Goal: Ask a question

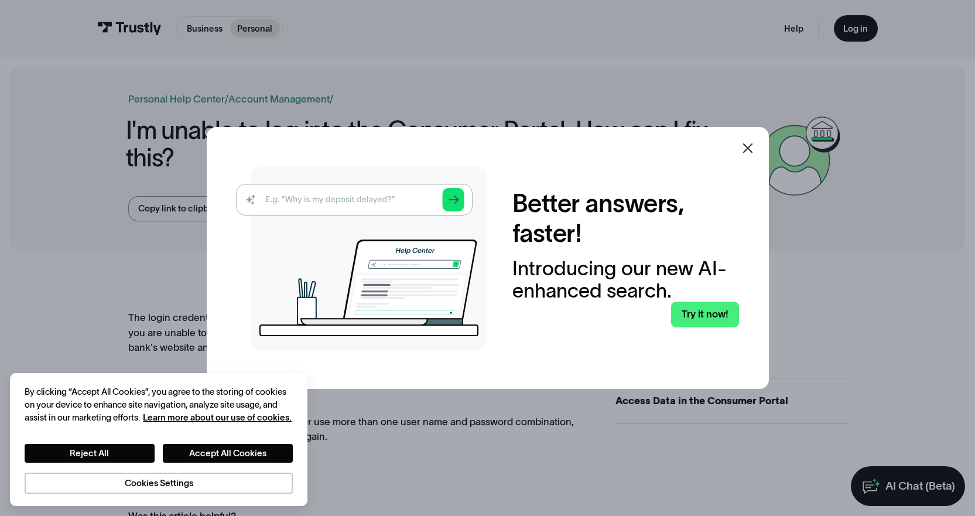
click at [700, 314] on link "Try it now!" at bounding box center [705, 314] width 68 height 26
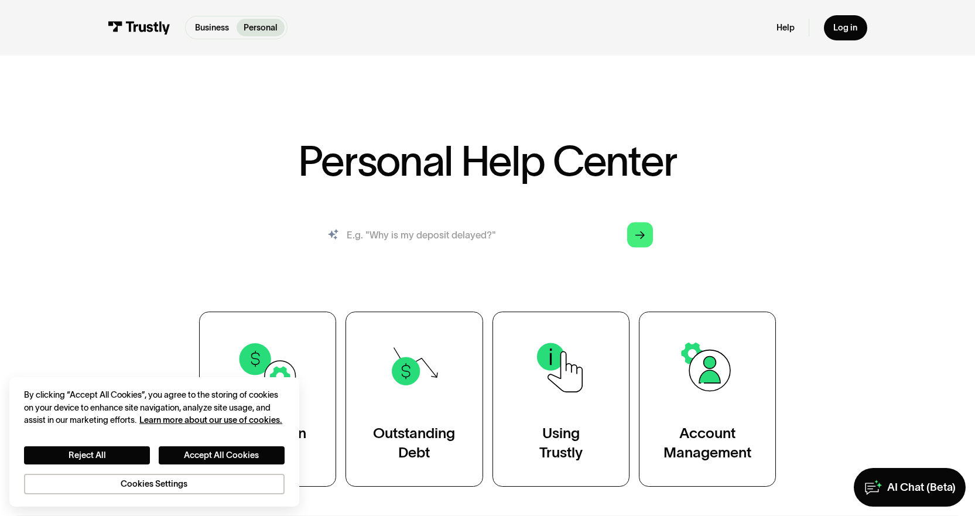
click at [512, 238] on input "search" at bounding box center [488, 234] width 350 height 39
click at [842, 29] on div "Log in" at bounding box center [845, 27] width 24 height 11
click at [280, 14] on div "Business Personal Business Personal Help Log in Business Personal Help Log in" at bounding box center [487, 28] width 759 height 56
click at [269, 25] on p "Personal" at bounding box center [261, 28] width 34 height 13
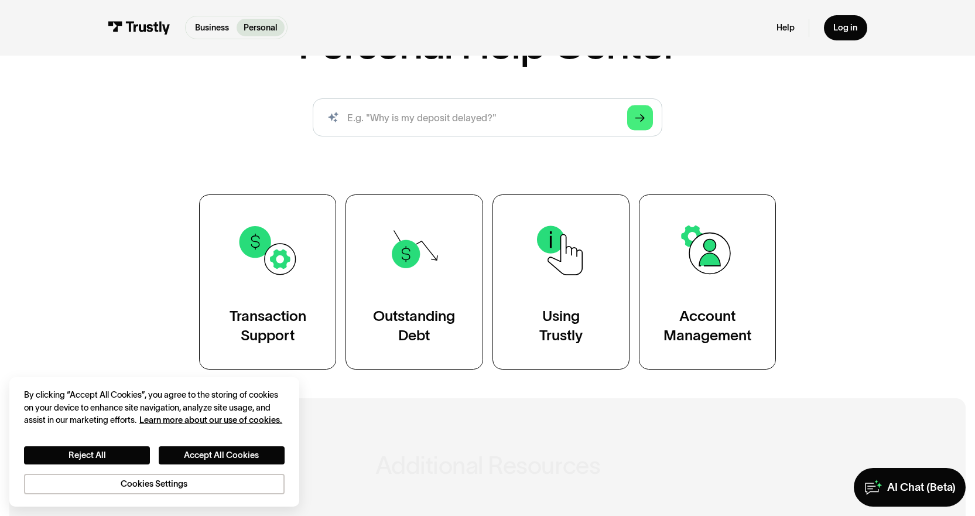
scroll to position [176, 0]
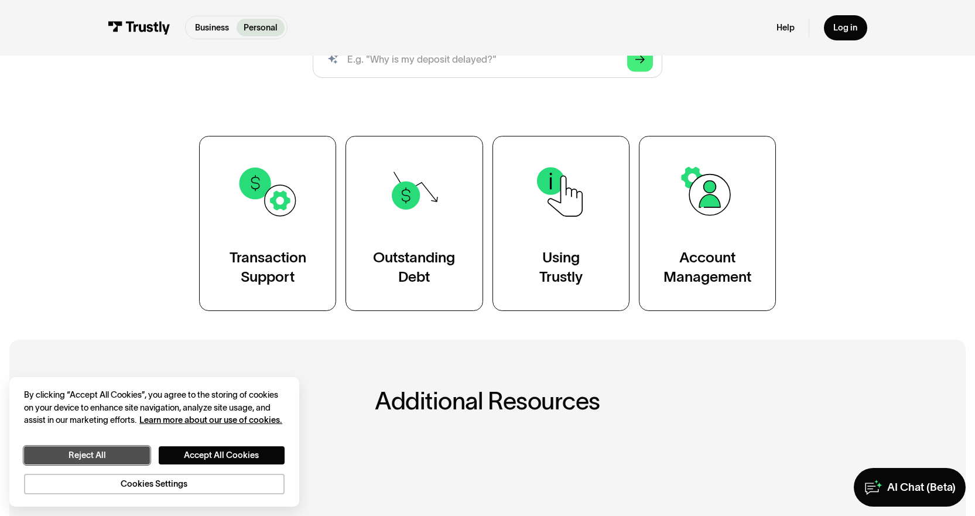
click at [115, 454] on button "Reject All" at bounding box center [87, 455] width 126 height 18
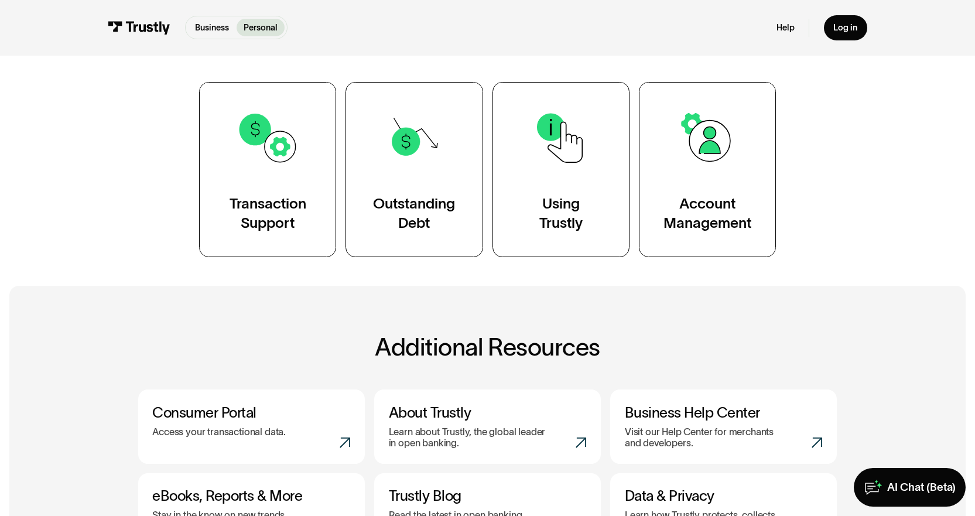
scroll to position [0, 0]
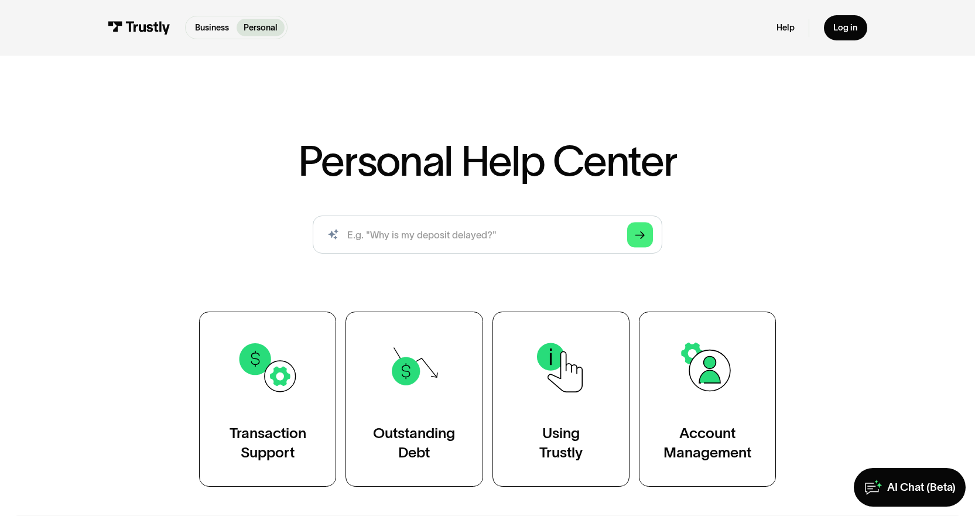
click at [290, 379] on img at bounding box center [268, 367] width 63 height 63
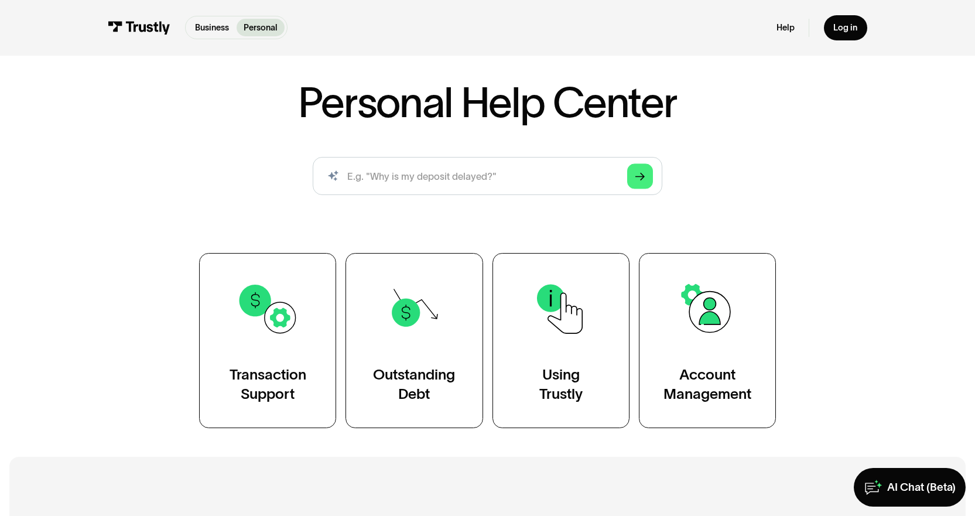
click at [282, 362] on link "Transaction Support" at bounding box center [267, 340] width 137 height 174
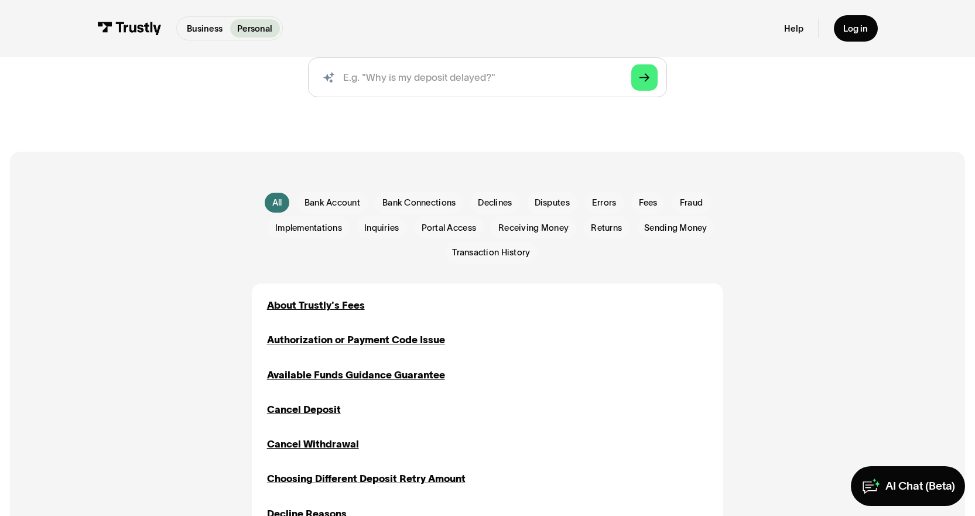
scroll to position [176, 0]
drag, startPoint x: 504, startPoint y: 258, endPoint x: 470, endPoint y: 251, distance: 34.6
click at [470, 251] on span "Transaction History" at bounding box center [491, 252] width 78 height 12
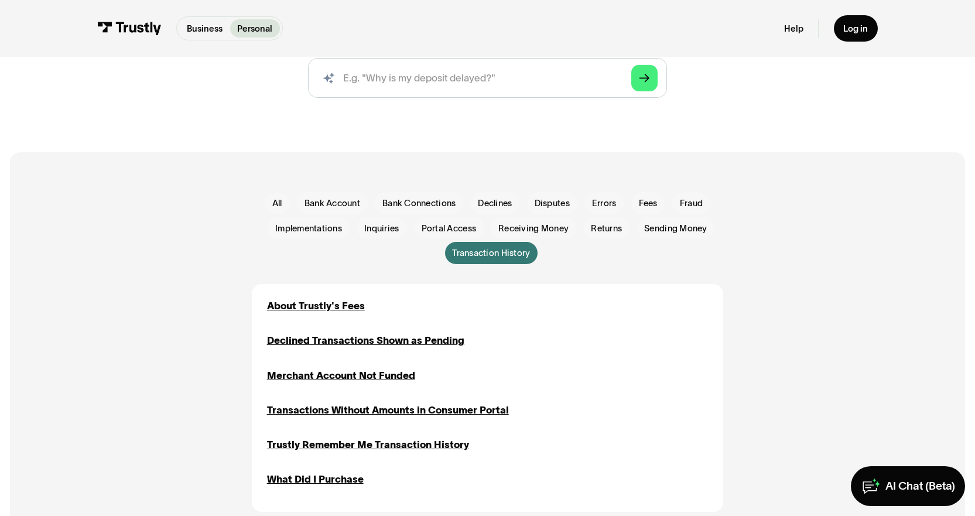
click at [470, 251] on span "Transaction History" at bounding box center [491, 252] width 78 height 12
click at [496, 255] on span "Transaction History" at bounding box center [491, 252] width 78 height 12
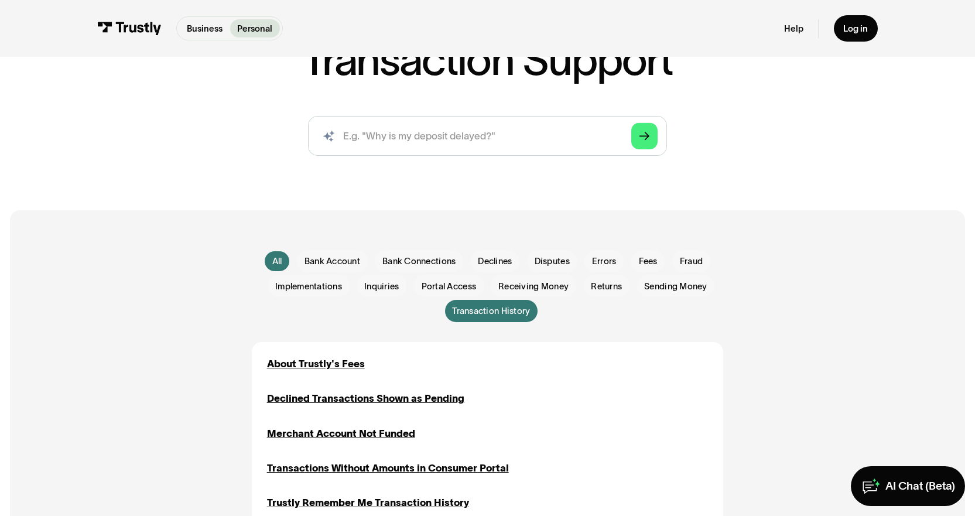
scroll to position [117, 0]
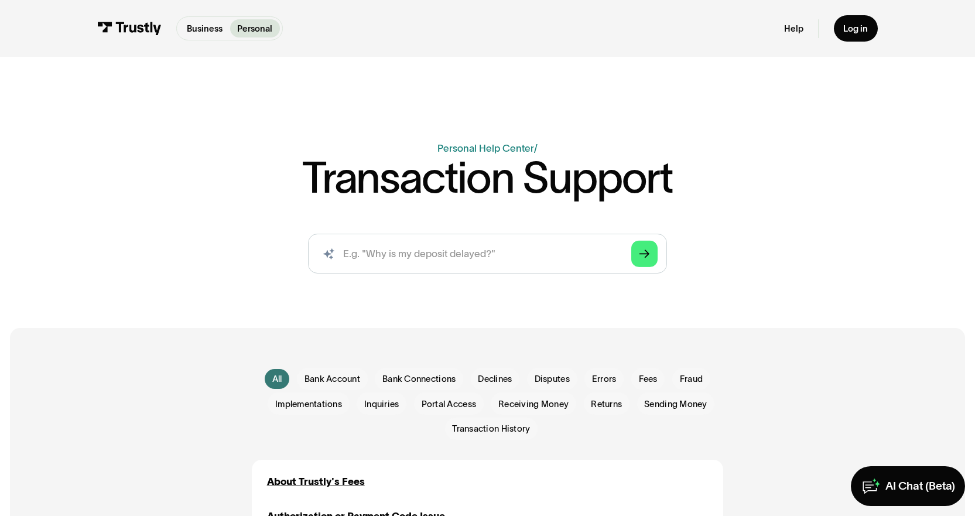
scroll to position [117, 0]
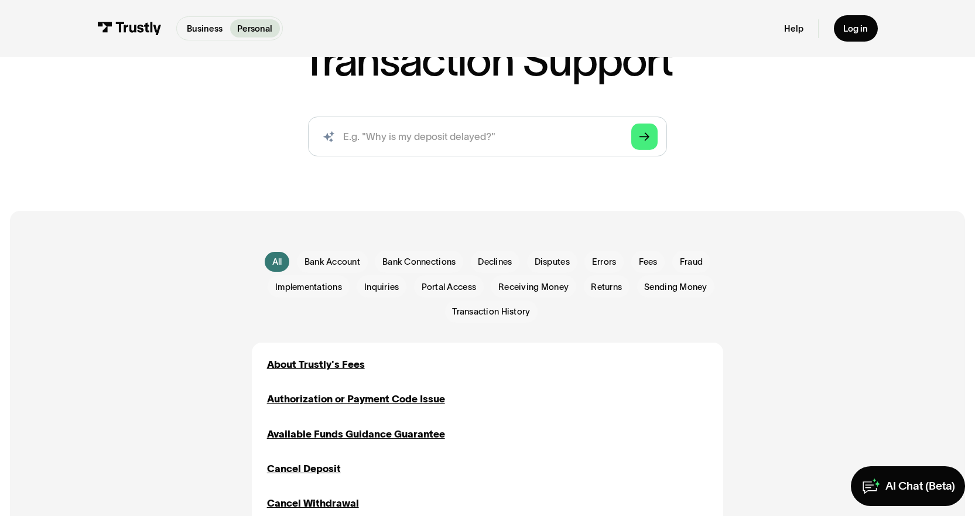
click at [345, 256] on span "Bank Account" at bounding box center [332, 261] width 56 height 12
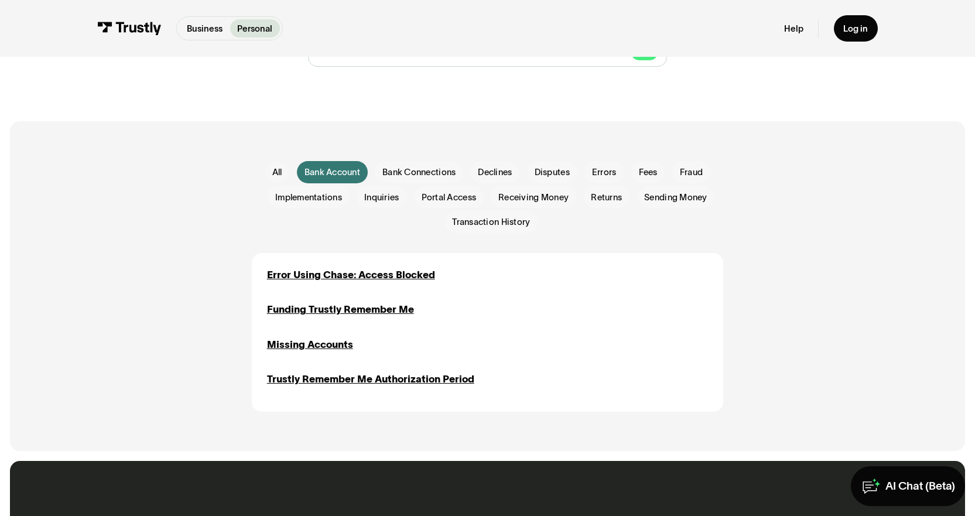
scroll to position [234, 0]
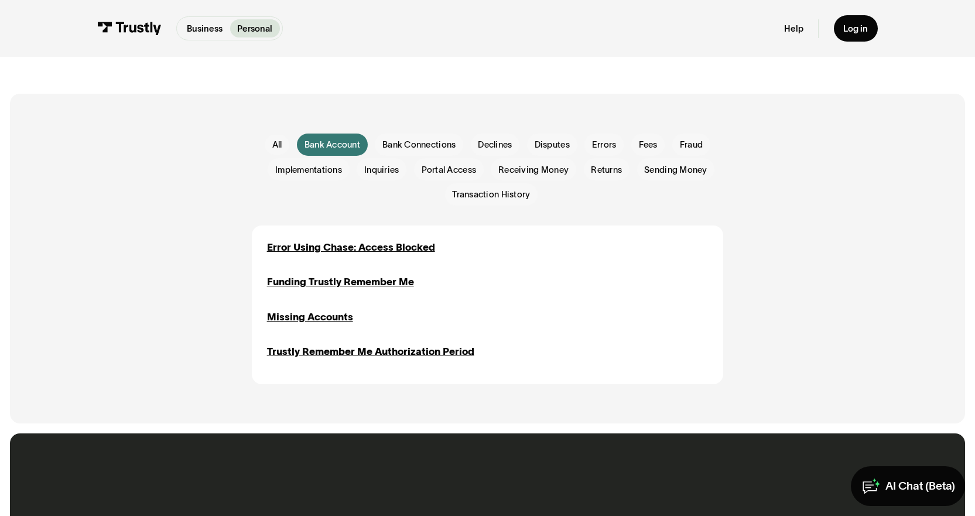
click at [833, 320] on div "All All Bank Account Bank Account Bank Connections Bank Connections Declines De…" at bounding box center [487, 259] width 905 height 330
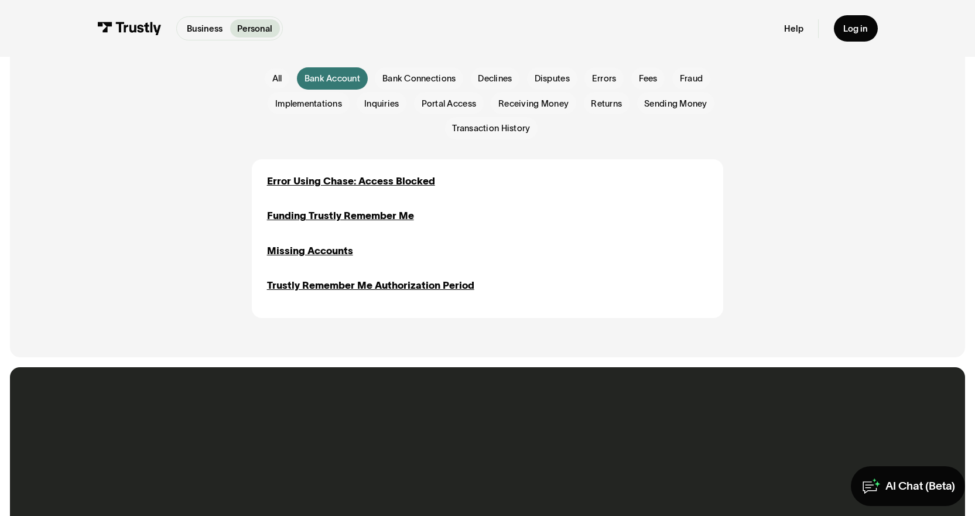
scroll to position [410, 0]
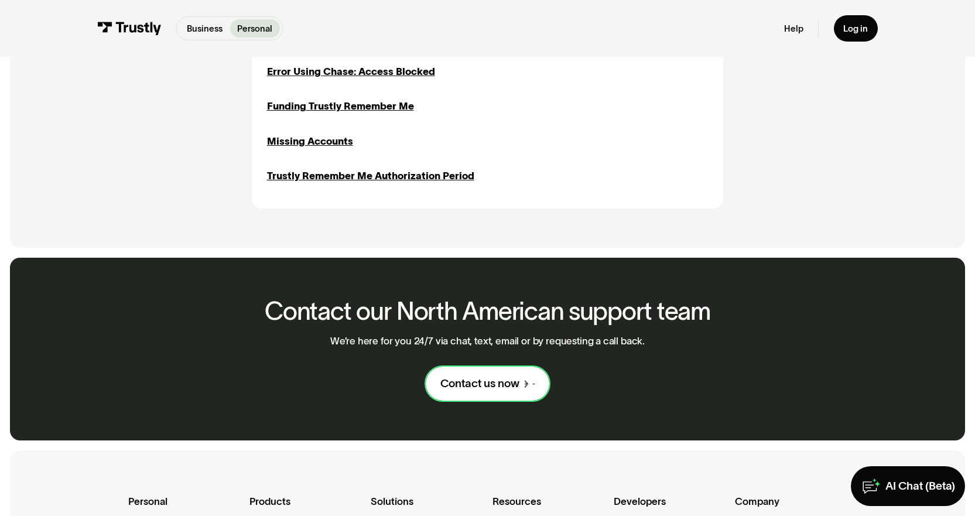
click at [516, 381] on div "Contact us now" at bounding box center [479, 383] width 79 height 15
